Goal: Task Accomplishment & Management: Manage account settings

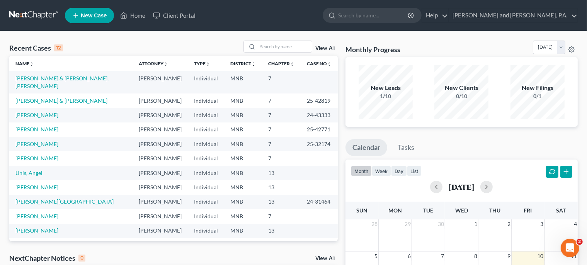
click at [32, 126] on link "[PERSON_NAME]" at bounding box center [36, 129] width 43 height 7
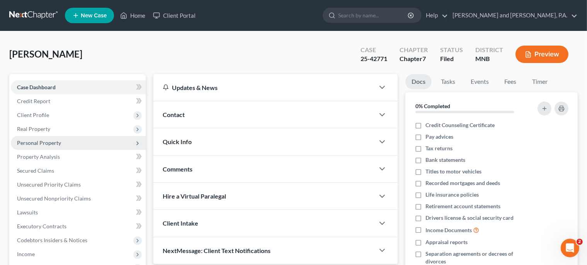
click at [36, 141] on span "Personal Property" at bounding box center [39, 143] width 44 height 7
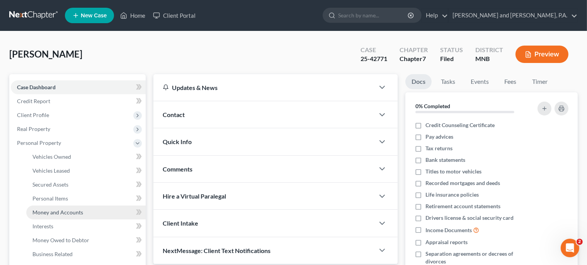
click at [44, 211] on span "Money and Accounts" at bounding box center [57, 212] width 51 height 7
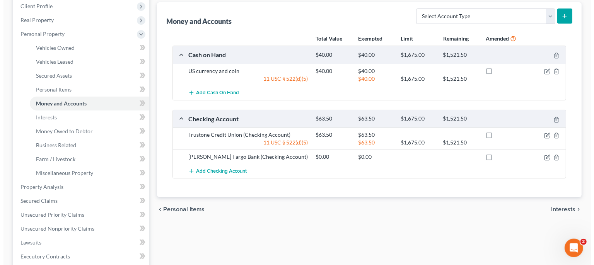
scroll to position [112, 0]
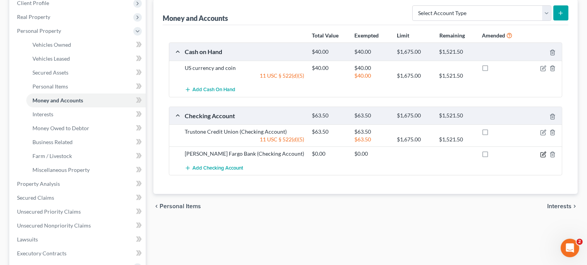
click at [545, 154] on icon "button" at bounding box center [543, 155] width 6 height 6
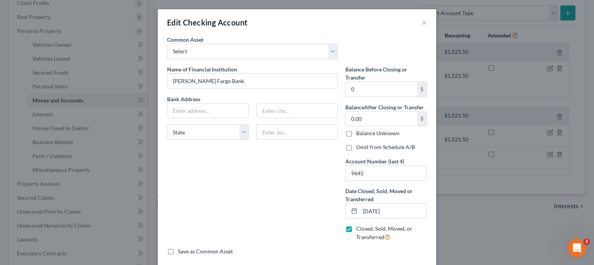
click at [356, 148] on label "Omit from Schedule A/B" at bounding box center [385, 147] width 59 height 8
click at [359, 148] on input "Omit from Schedule A/B" at bounding box center [361, 145] width 5 height 5
checkbox input "true"
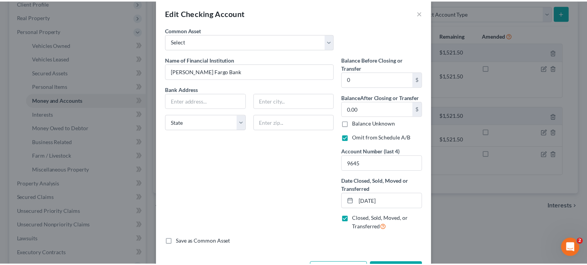
scroll to position [38, 0]
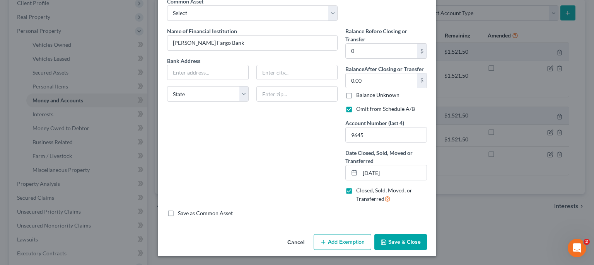
click at [395, 239] on button "Save & Close" at bounding box center [400, 242] width 53 height 16
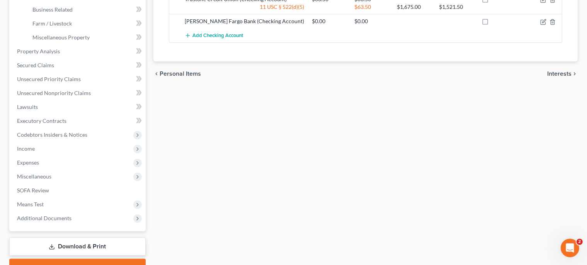
scroll to position [284, 0]
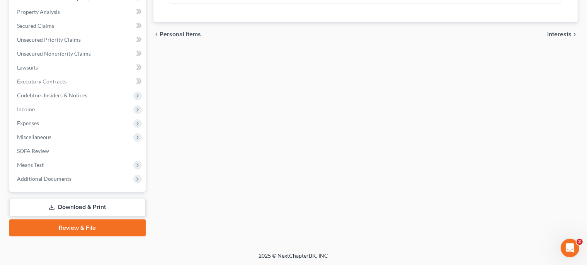
click at [80, 203] on link "Download & Print" at bounding box center [77, 207] width 136 height 18
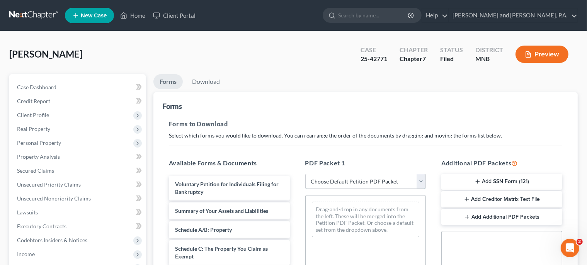
click at [305, 174] on select "Choose Default Petition PDF Packet Complete Bankruptcy Petition (all forms and …" at bounding box center [365, 181] width 121 height 15
select select "2"
click option "Amended Forms" at bounding box center [0, 0] width 0 height 0
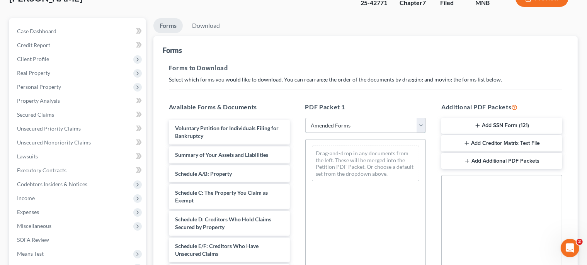
scroll to position [112, 0]
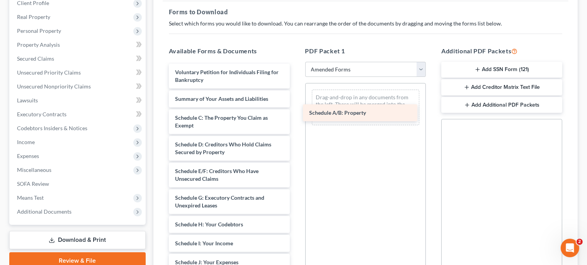
drag, startPoint x: 219, startPoint y: 117, endPoint x: 353, endPoint y: 112, distance: 134.2
click at [296, 112] on div "Schedule A/B: Property Voluntary Petition for Individuals Filing for Bankruptcy…" at bounding box center [229, 262] width 133 height 397
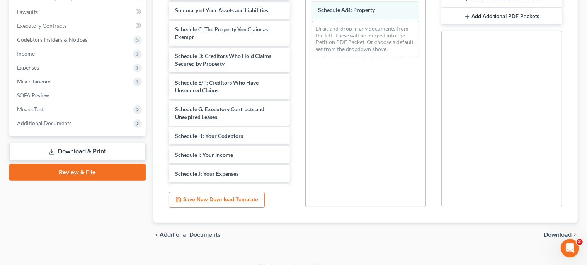
scroll to position [212, 0]
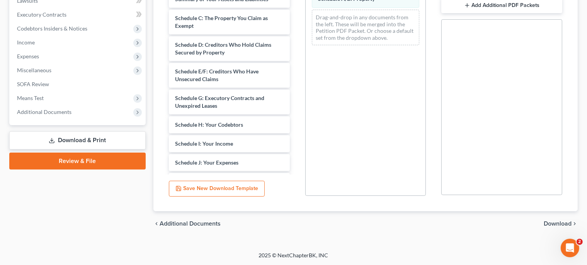
click at [559, 222] on span "Download" at bounding box center [558, 224] width 28 height 6
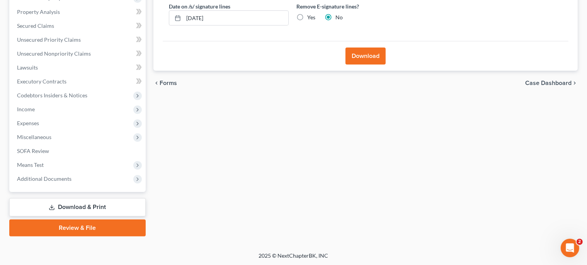
click at [360, 55] on button "Download" at bounding box center [366, 56] width 40 height 17
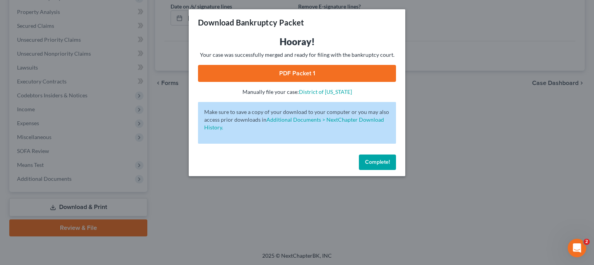
click at [310, 75] on link "PDF Packet 1" at bounding box center [297, 73] width 198 height 17
click at [286, 72] on link "PDF Packet 1" at bounding box center [297, 73] width 198 height 17
